Goal: Find specific fact: Find specific page/section

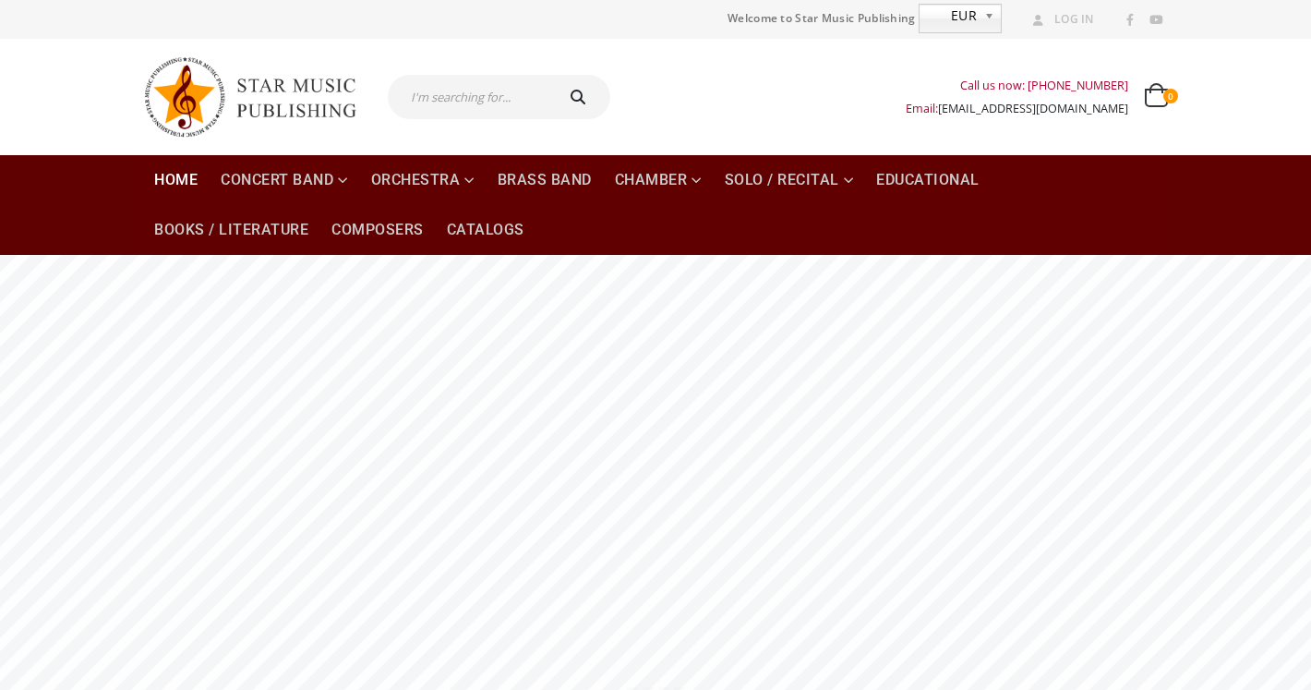
click at [480, 97] on input "text" at bounding box center [469, 97] width 163 height 44
paste input "[PERSON_NAME] [PERSON_NAME]'"
type input "[PERSON_NAME] [PERSON_NAME]'"
click at [551, 75] on button "submit" at bounding box center [580, 97] width 59 height 44
type input "[PERSON_NAME] [PERSON_NAME]'"
